Goal: Task Accomplishment & Management: Manage account settings

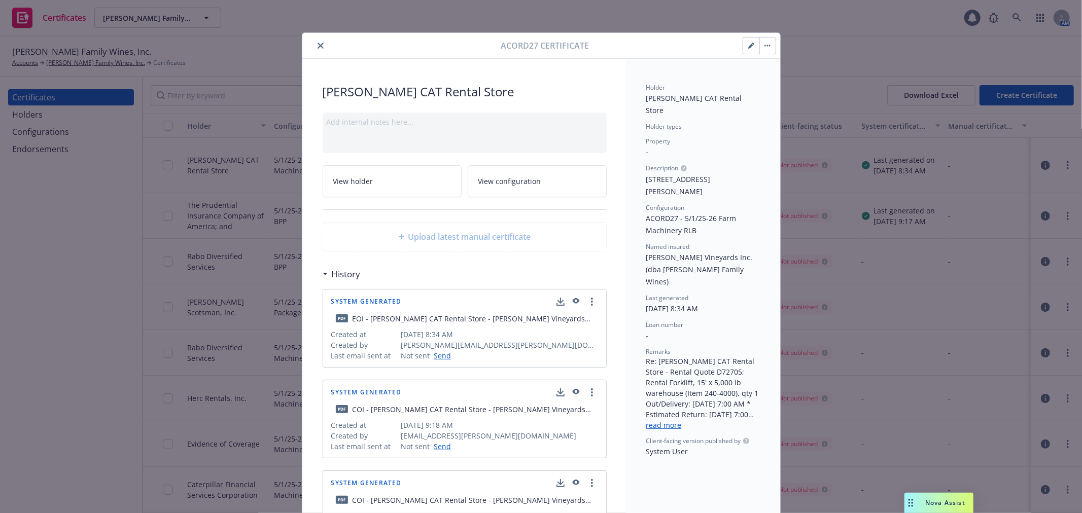
click at [318, 48] on icon "close" at bounding box center [321, 46] width 6 height 6
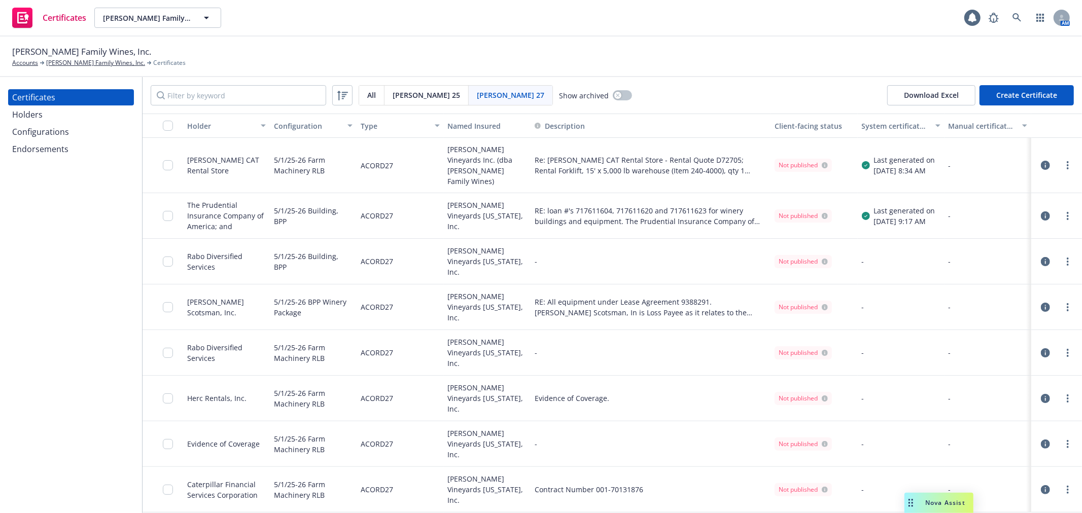
click at [399, 95] on span "[PERSON_NAME] 25" at bounding box center [426, 95] width 67 height 11
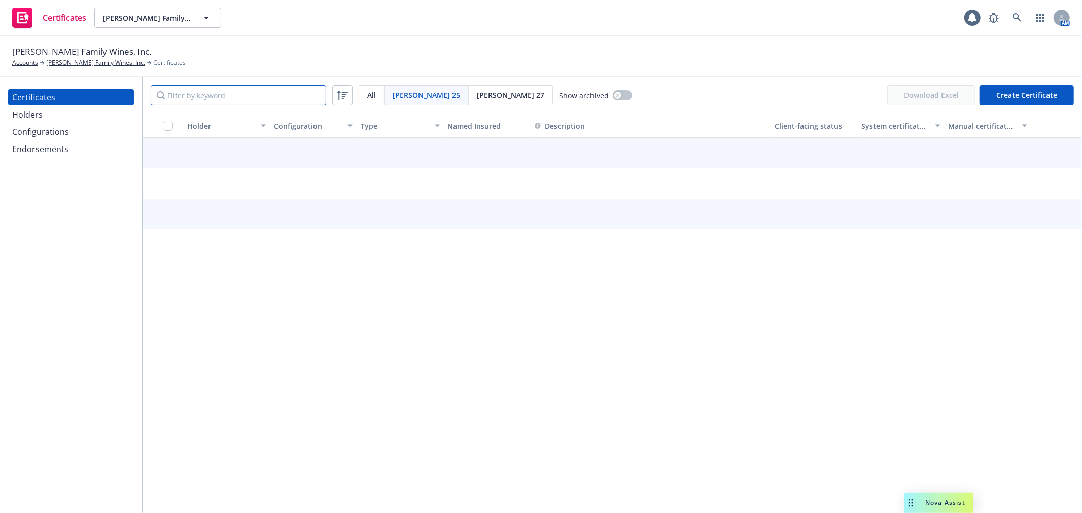
click at [191, 100] on input "Filter by keyword" at bounding box center [239, 95] width 176 height 20
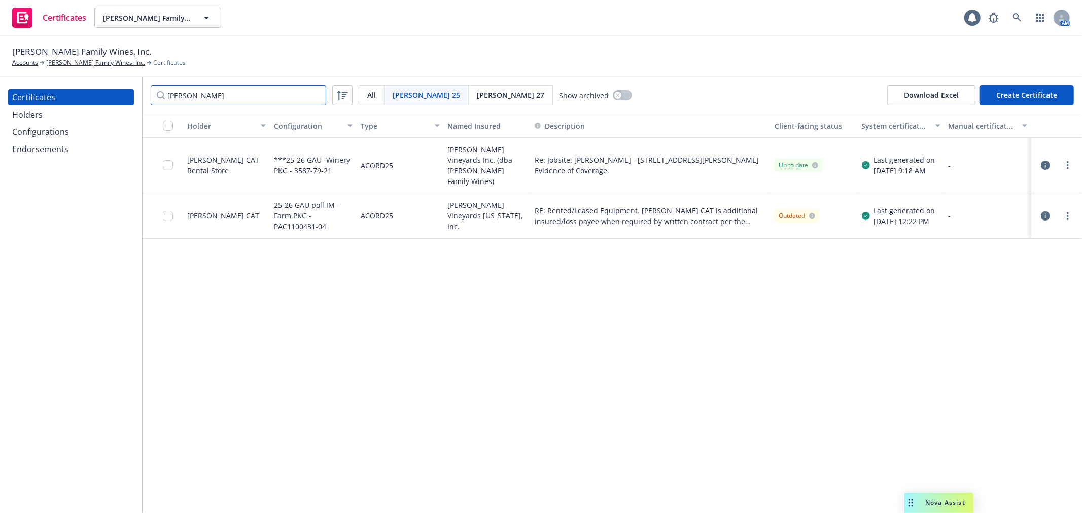
type input "[PERSON_NAME]"
click at [1046, 212] on icon "button" at bounding box center [1045, 216] width 9 height 9
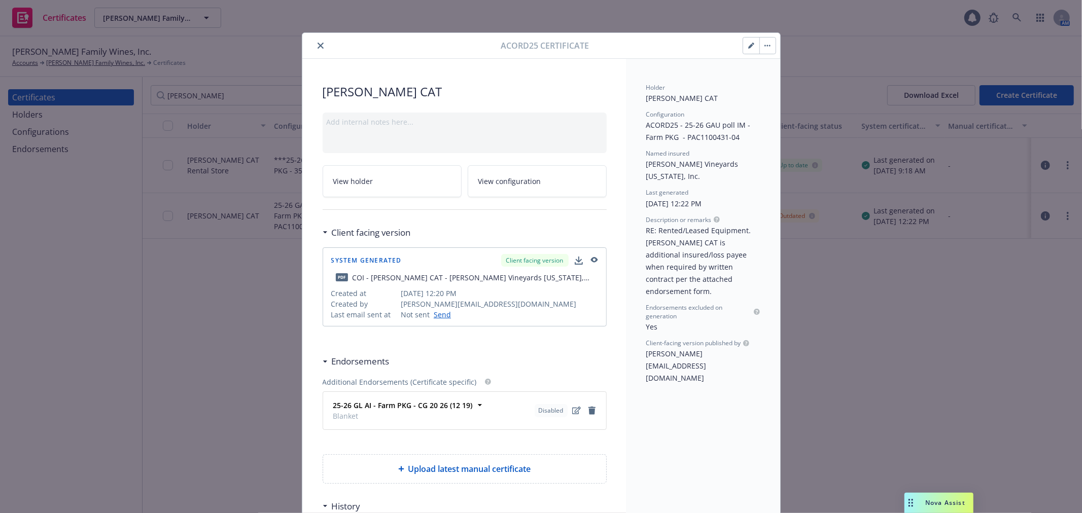
click at [747, 52] on button "button" at bounding box center [751, 46] width 16 height 16
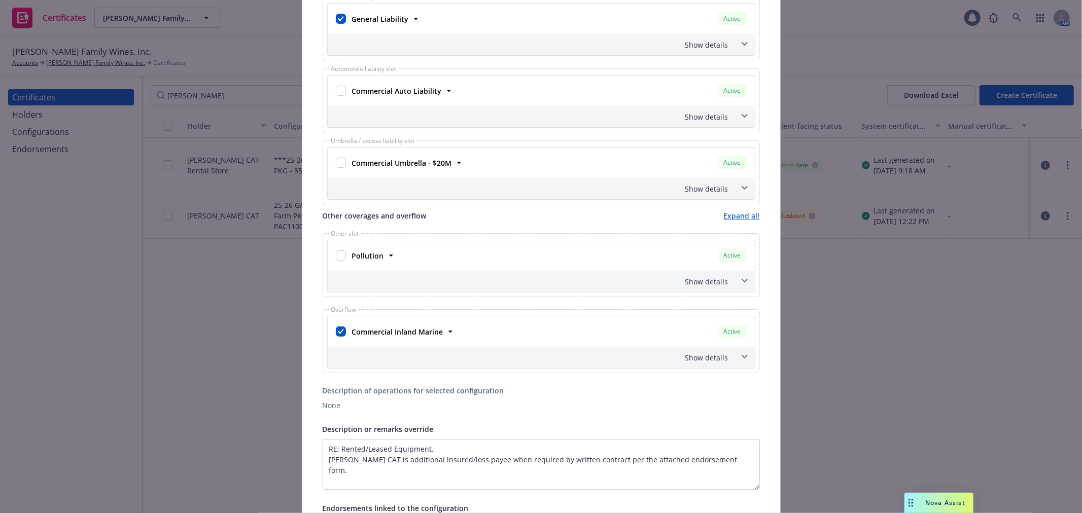
scroll to position [338, 0]
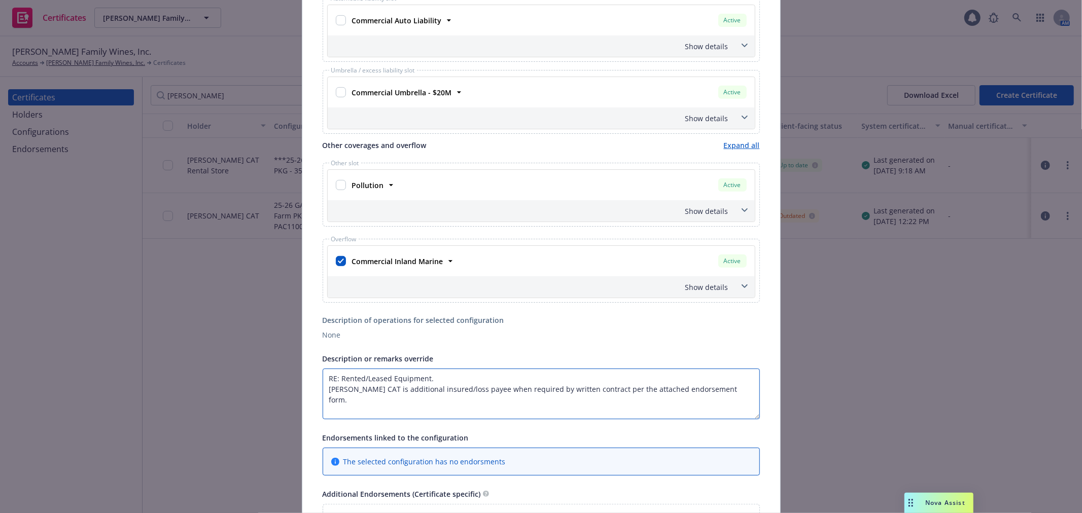
click at [724, 392] on textarea "RE: Rented/Leased Equipment. [PERSON_NAME] CAT is additional insured/loss payee…" at bounding box center [541, 394] width 437 height 51
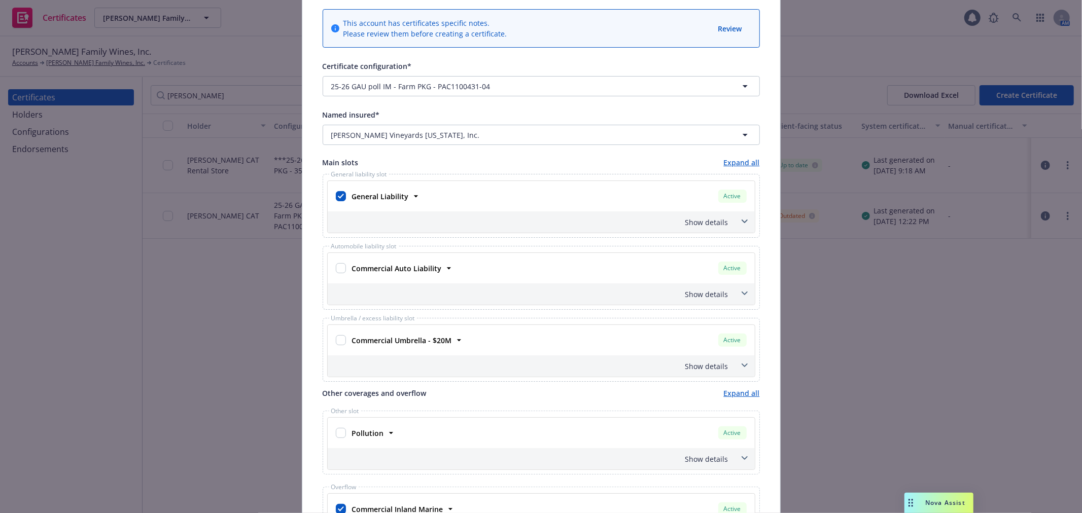
scroll to position [0, 0]
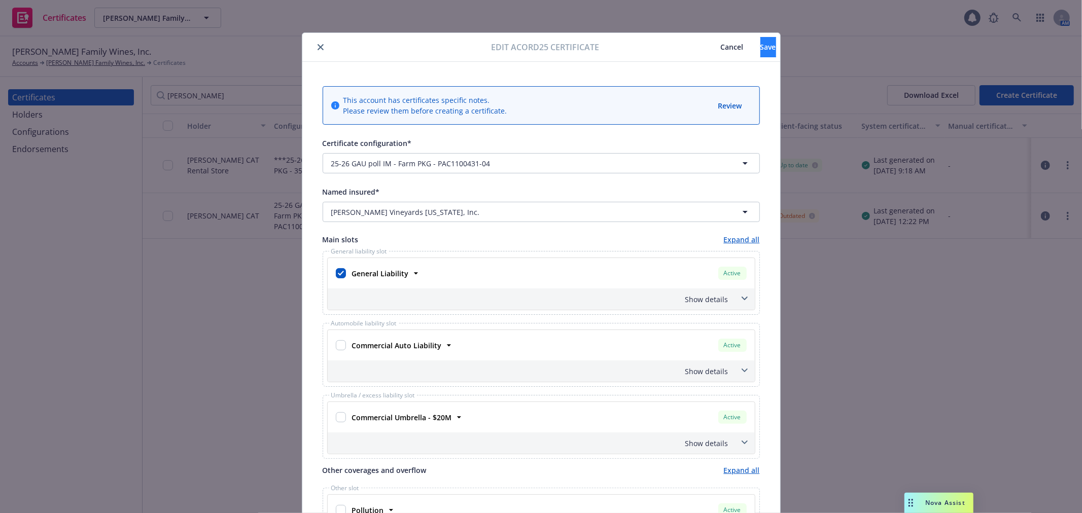
type textarea "RE: Rented/Leased Equipment. Evidence of coverage only"
click at [761, 45] on span "Save" at bounding box center [769, 47] width 16 height 10
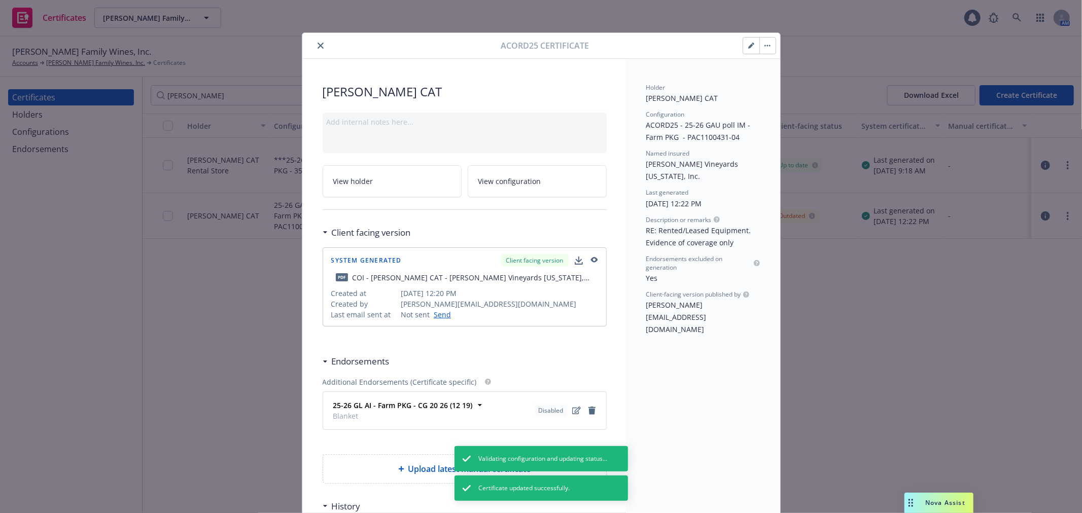
click at [769, 47] on button "button" at bounding box center [768, 46] width 16 height 16
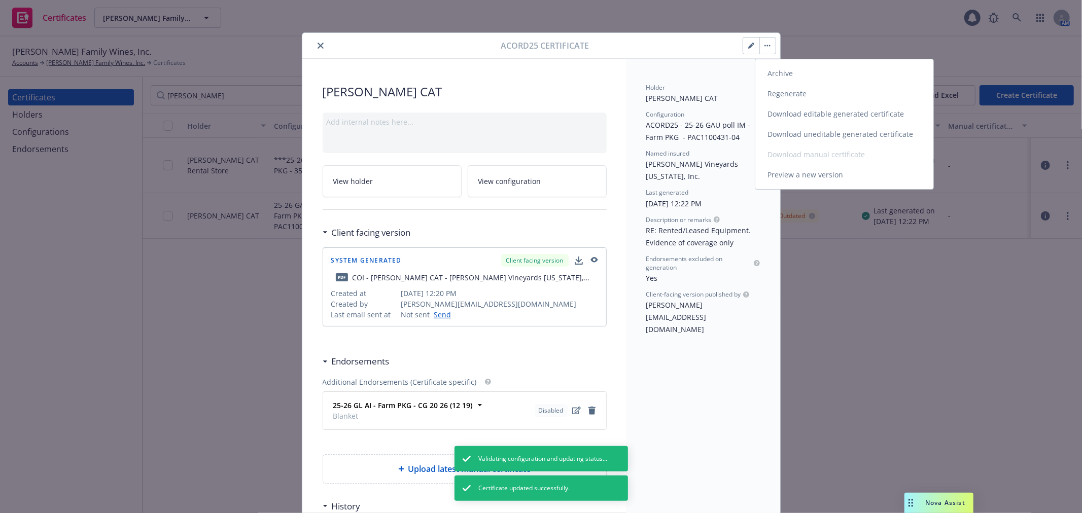
click at [788, 77] on link "Archive" at bounding box center [844, 73] width 178 height 20
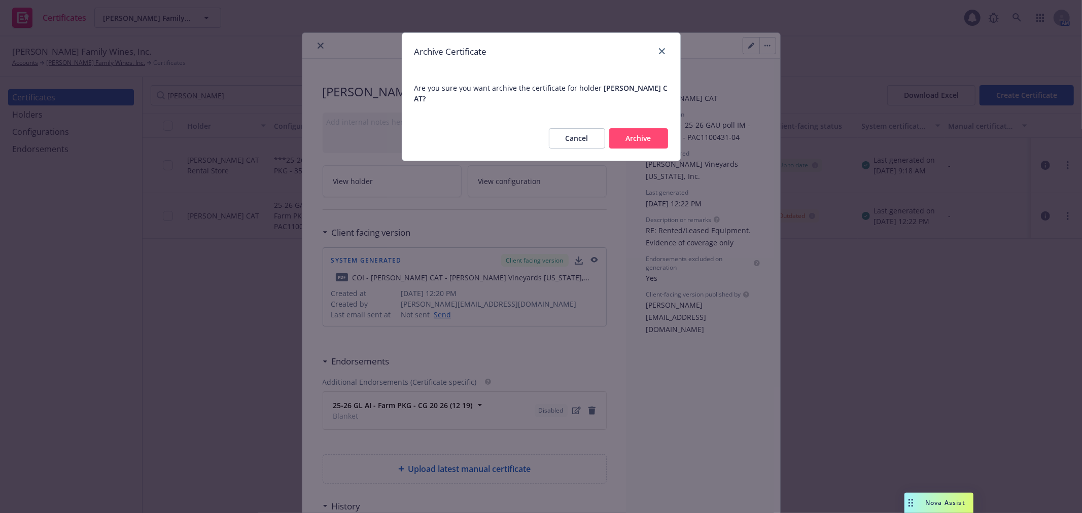
click at [649, 129] on button "Archive" at bounding box center [638, 138] width 59 height 20
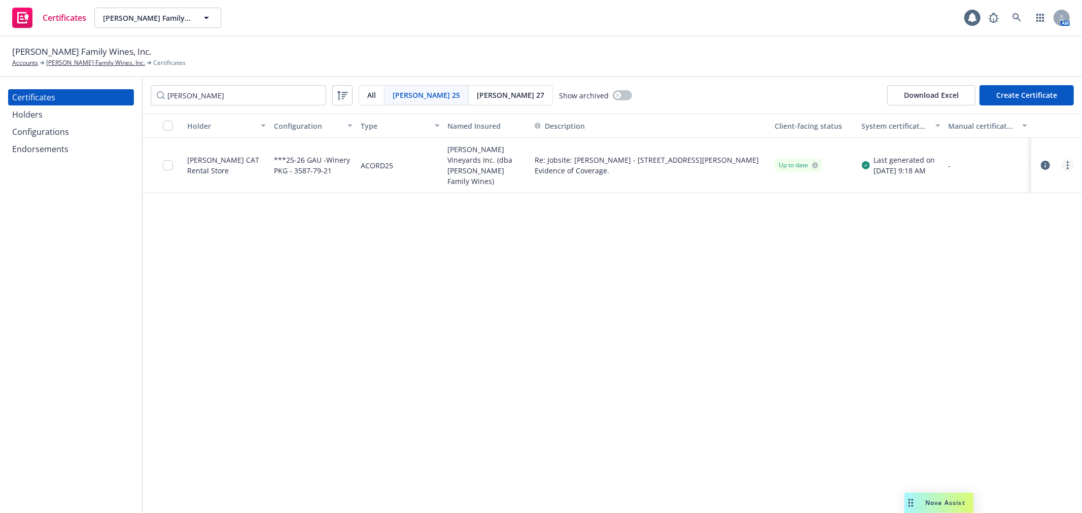
click at [1071, 161] on link "more" at bounding box center [1068, 165] width 12 height 12
click at [1005, 196] on link "Archive" at bounding box center [992, 202] width 162 height 20
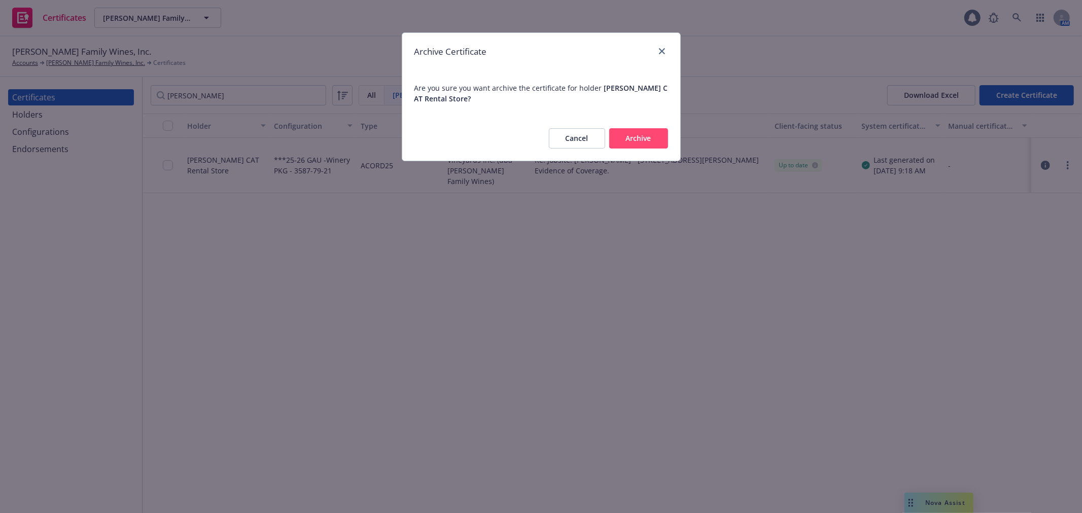
click at [648, 134] on button "Archive" at bounding box center [638, 138] width 59 height 20
